Goal: Task Accomplishment & Management: Use online tool/utility

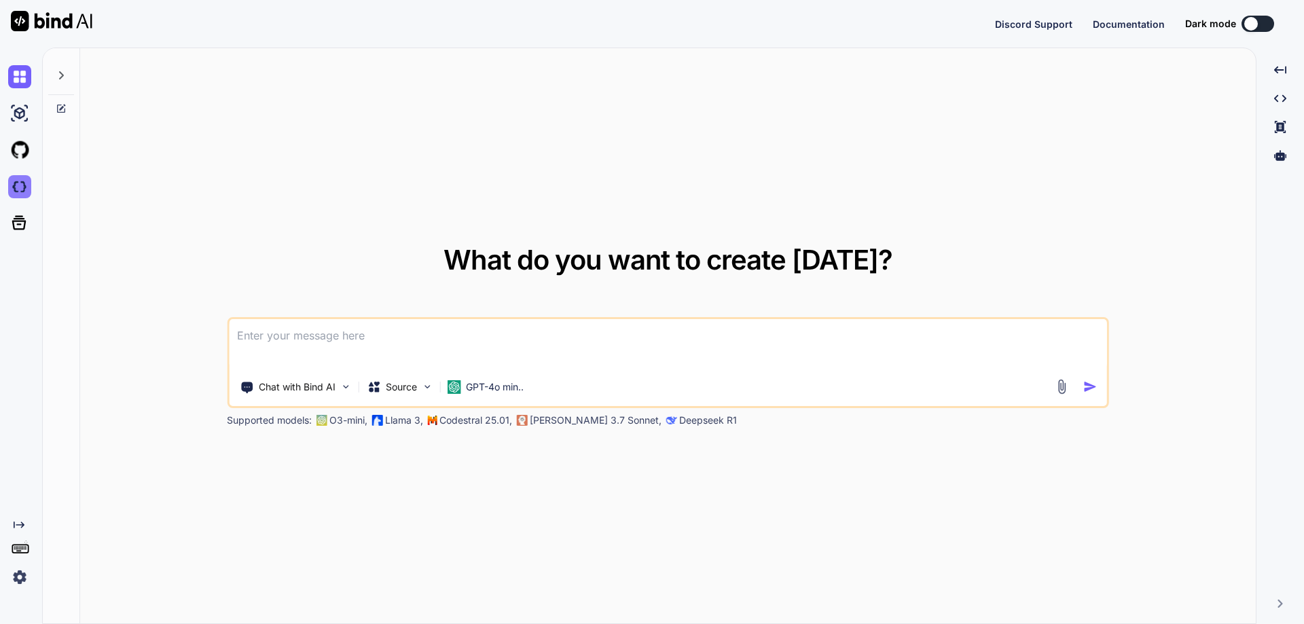
type textarea "x"
click at [18, 185] on img at bounding box center [19, 186] width 23 height 23
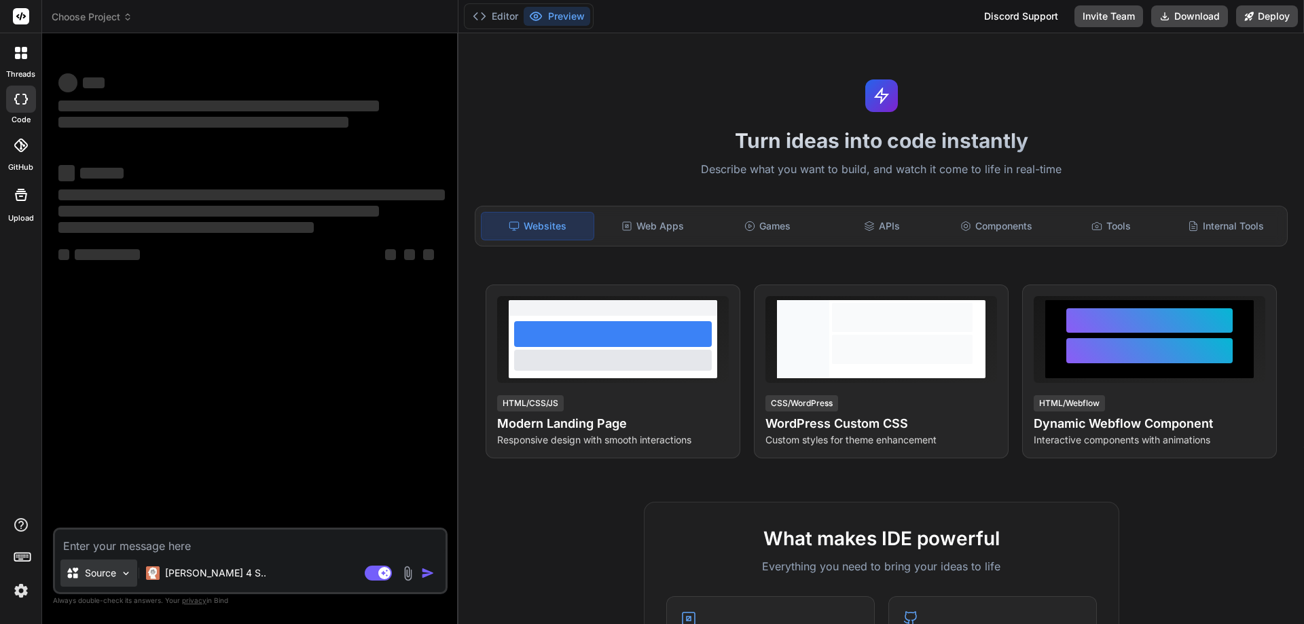
click at [109, 566] on p "Source" at bounding box center [100, 573] width 31 height 14
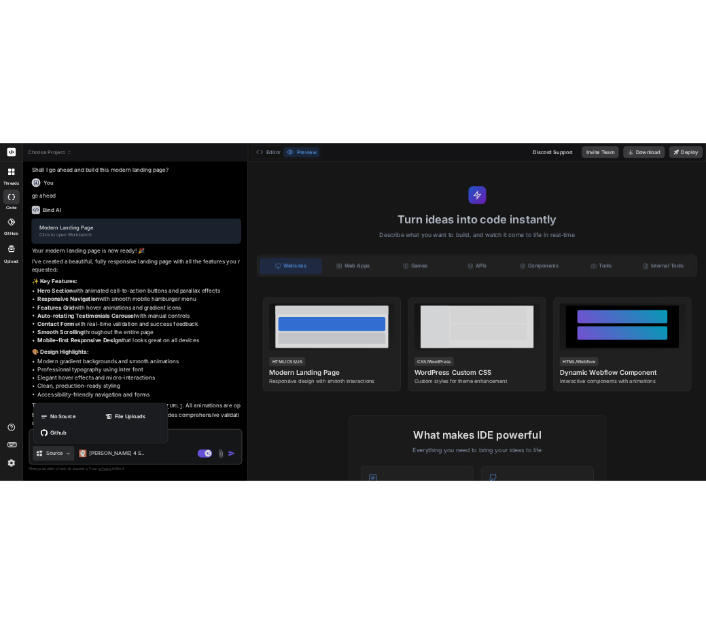
scroll to position [374, 0]
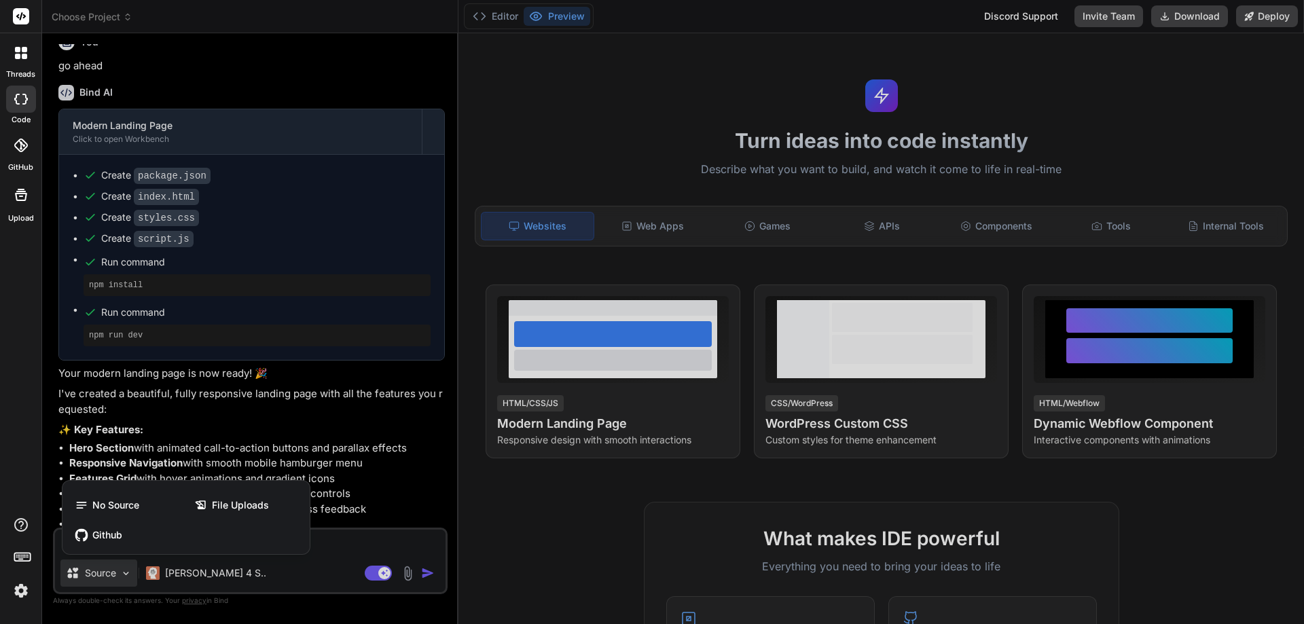
click at [16, 407] on div "threads code GitHub Upload" at bounding box center [21, 312] width 42 height 624
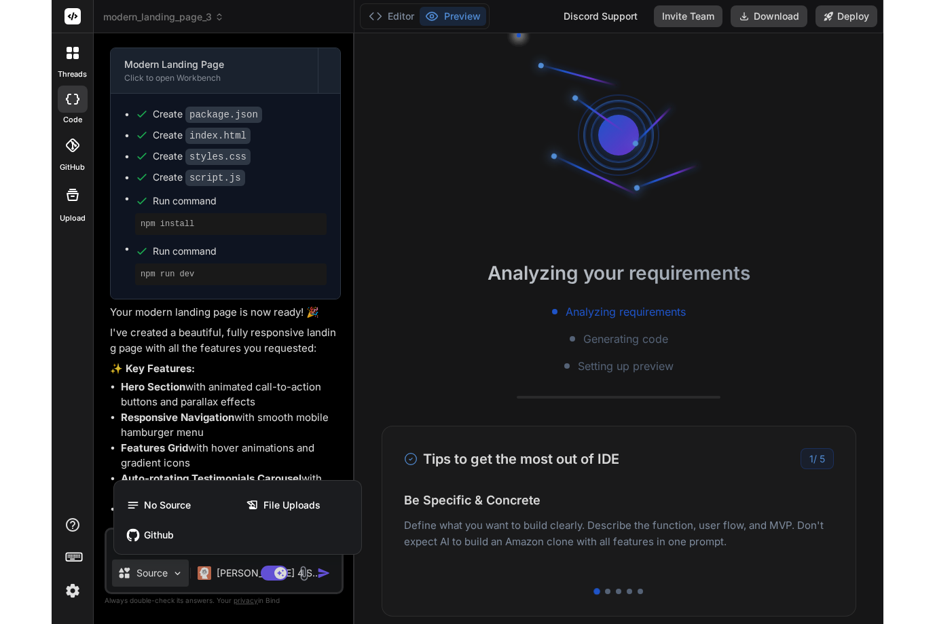
scroll to position [420, 0]
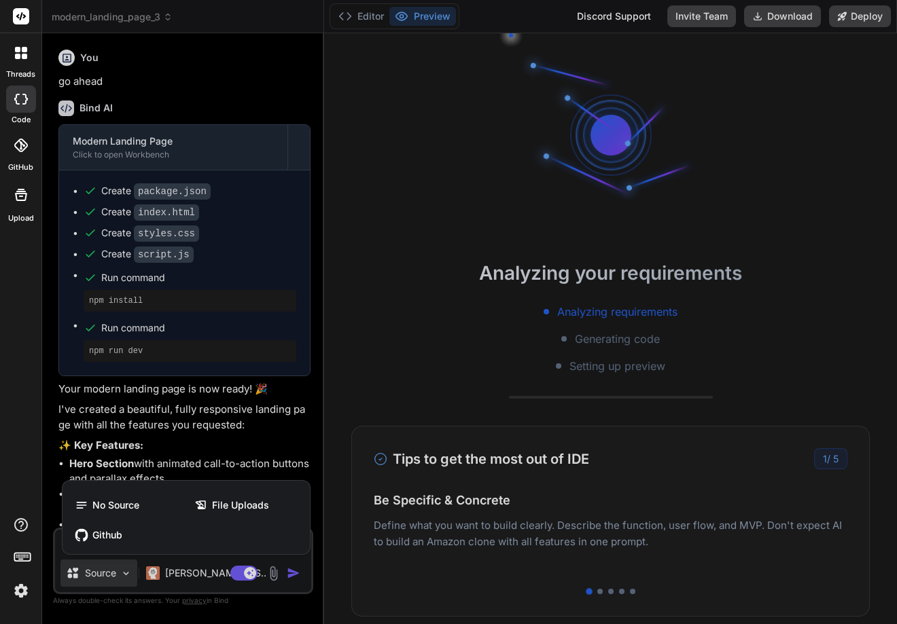
click at [321, 312] on div at bounding box center [448, 312] width 897 height 624
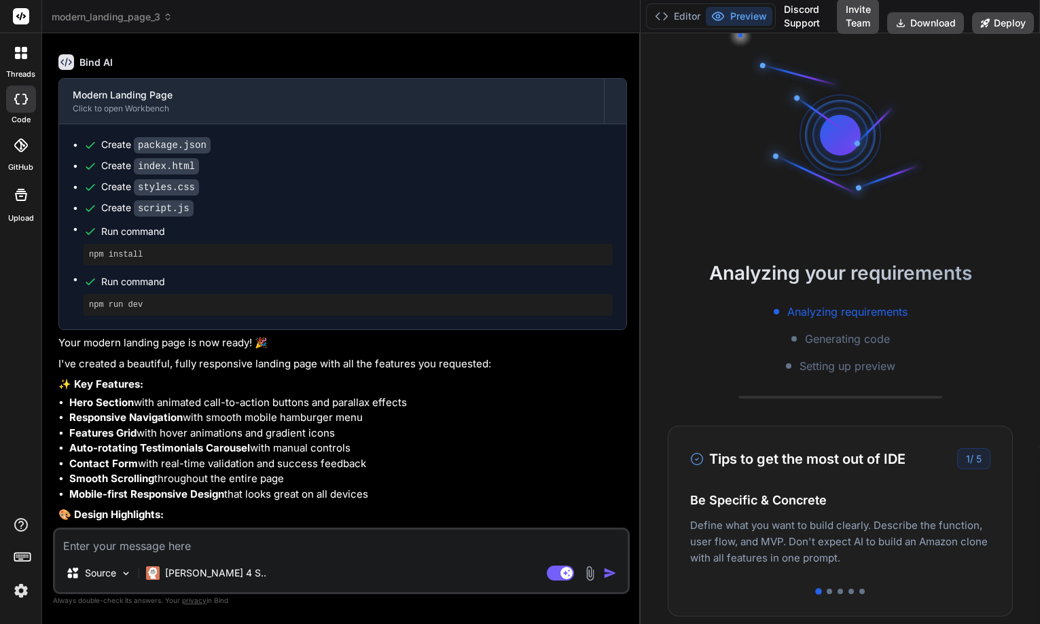
scroll to position [359, 0]
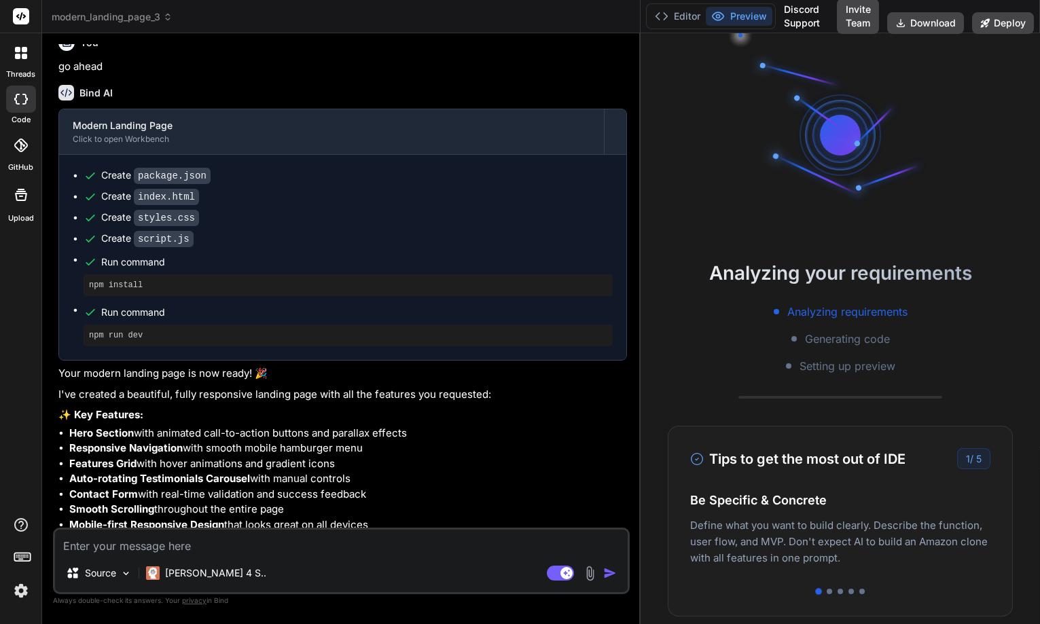
drag, startPoint x: 370, startPoint y: 292, endPoint x: 693, endPoint y: 259, distance: 324.3
click at [693, 259] on div "modern_landing_page_3 Created with Pixso. Bind AI Web Search Created with Pixso…" at bounding box center [541, 312] width 998 height 624
click at [590, 584] on div "Source [PERSON_NAME] 4 S.." at bounding box center [341, 576] width 573 height 33
click at [588, 575] on img at bounding box center [590, 574] width 16 height 16
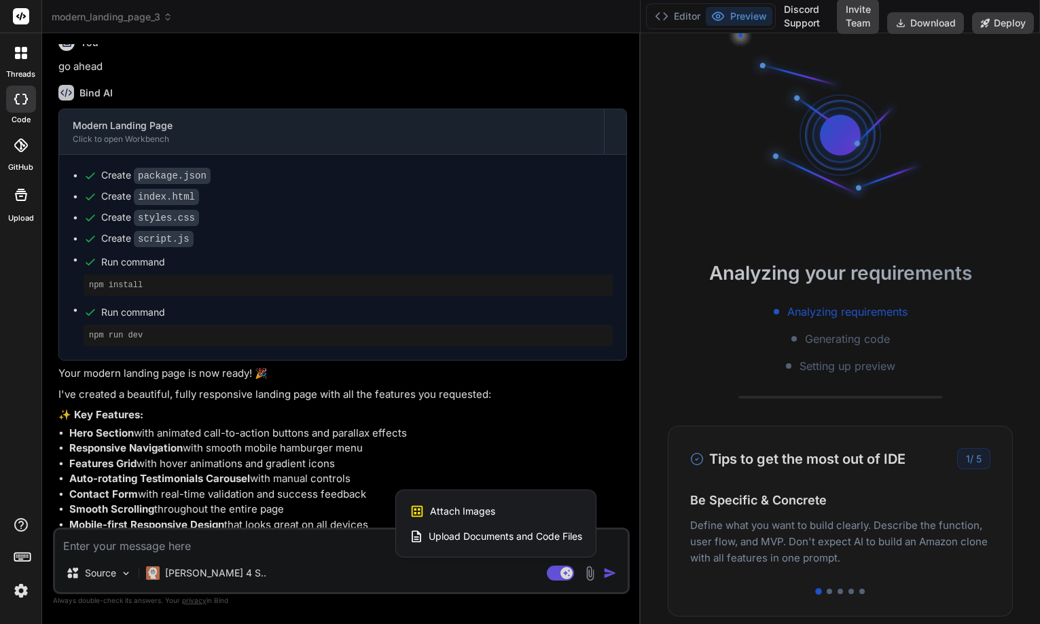
click at [505, 511] on div "Attach Images Image attachments are only supported in Claude and Gemini models." at bounding box center [496, 512] width 173 height 26
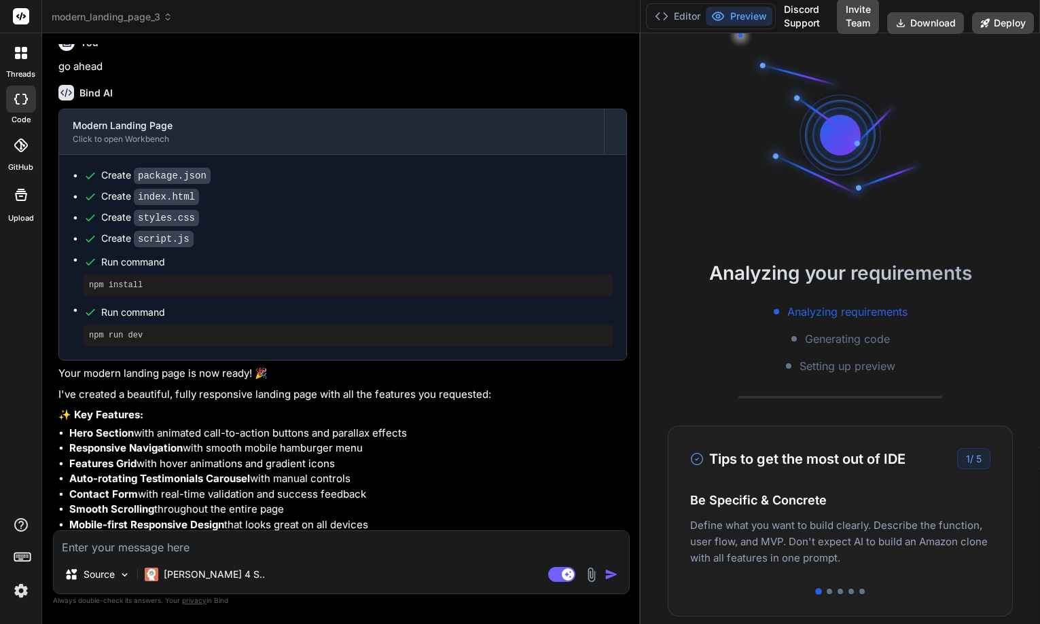
click at [590, 579] on img at bounding box center [591, 575] width 16 height 16
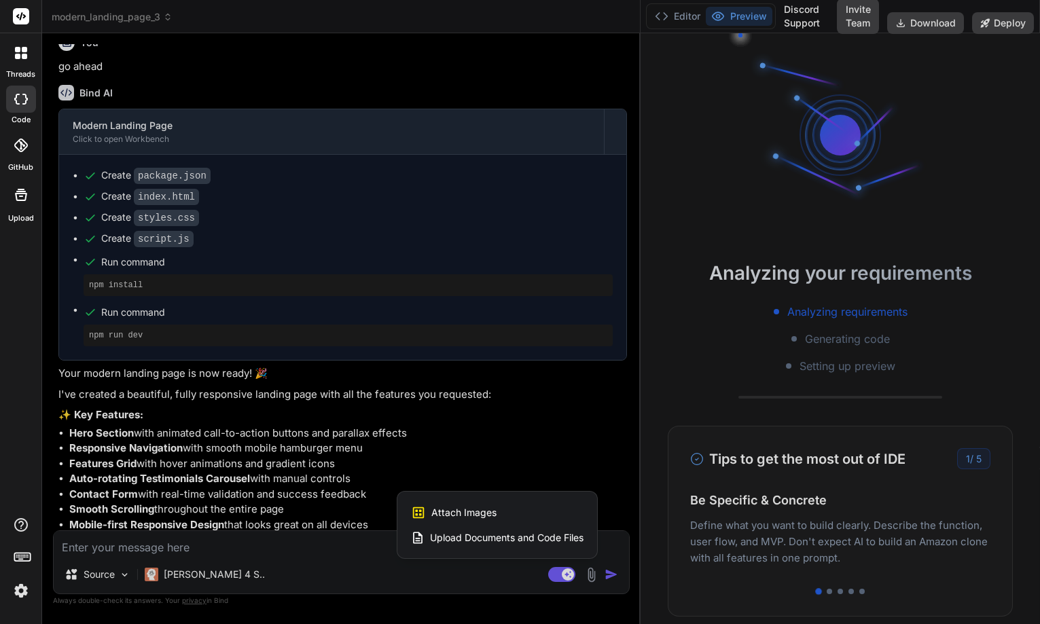
click at [527, 535] on span "Upload Documents and Code Files" at bounding box center [507, 538] width 154 height 14
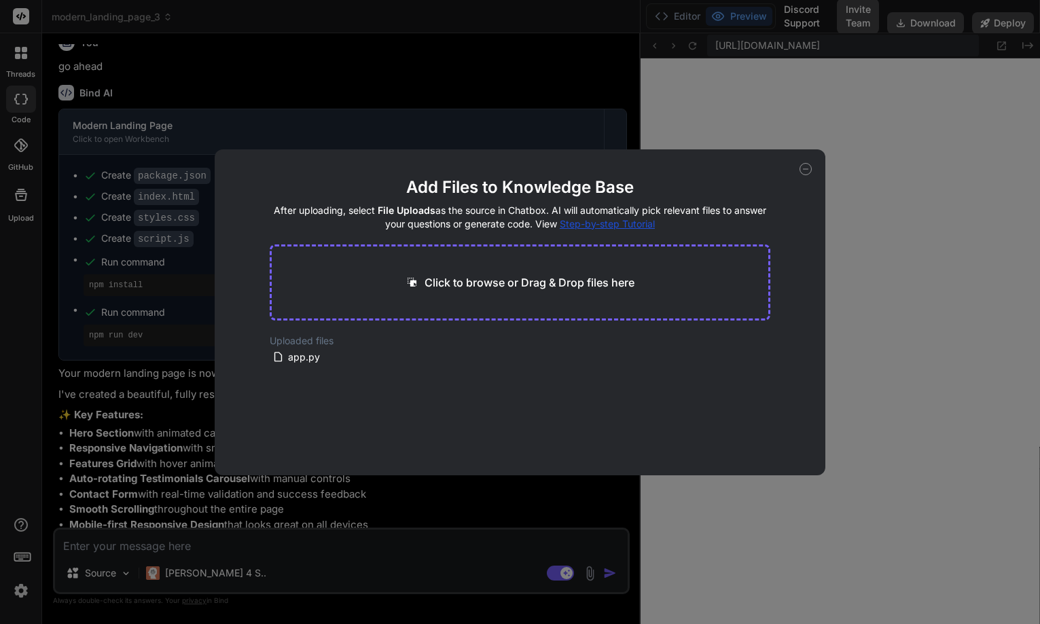
scroll to position [465, 0]
click at [807, 163] on div "Add Files to Knowledge Base After uploading, select File Uploads as the source …" at bounding box center [520, 312] width 611 height 326
click at [807, 163] on icon at bounding box center [805, 169] width 12 height 12
type textarea "x"
